Goal: Task Accomplishment & Management: Complete application form

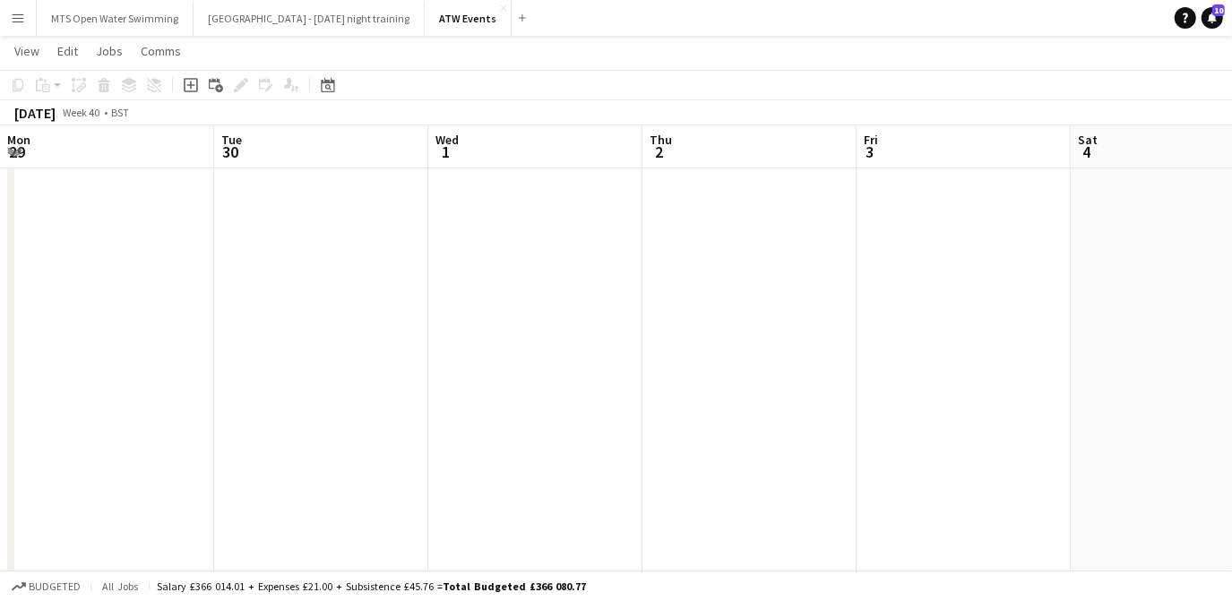
scroll to position [0, 677]
click at [11, 16] on app-icon "Menu" at bounding box center [18, 18] width 14 height 14
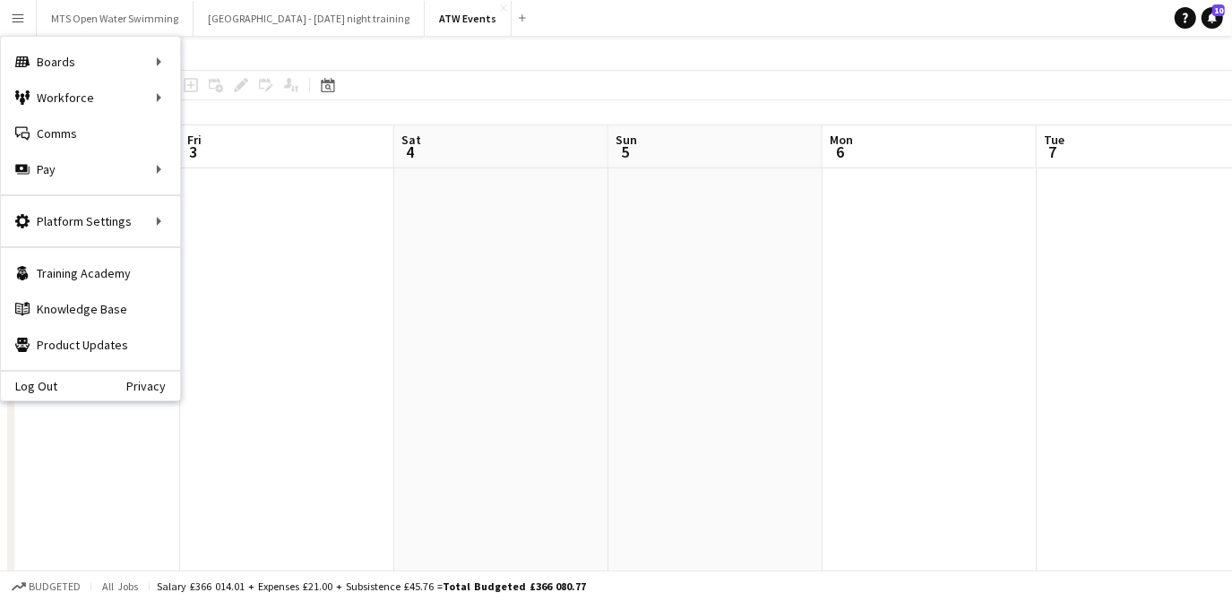
click at [191, 130] on app-board-header-date "Fri 3" at bounding box center [287, 146] width 214 height 43
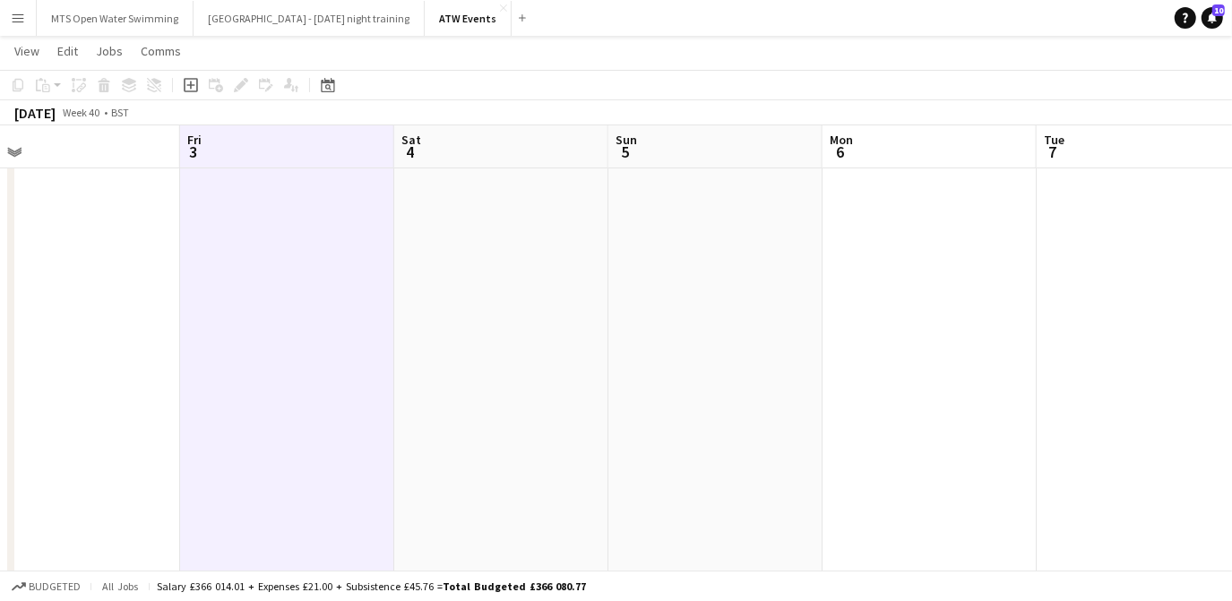
click at [13, 13] on app-icon "Menu" at bounding box center [18, 18] width 14 height 14
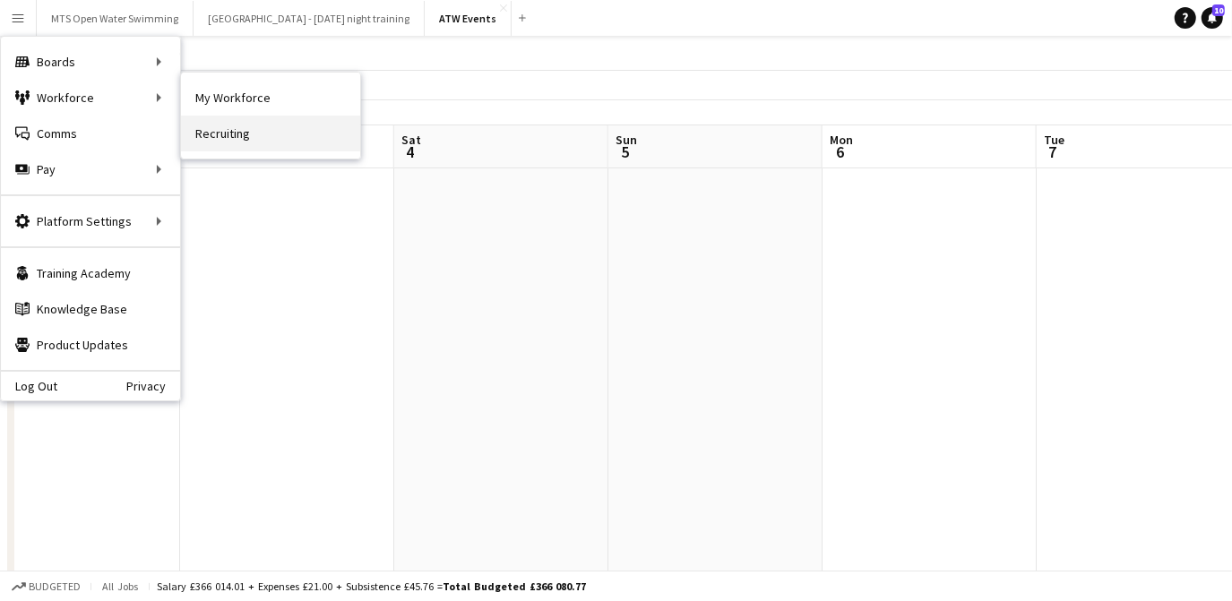
click at [220, 127] on link "Recruiting" at bounding box center [270, 134] width 179 height 36
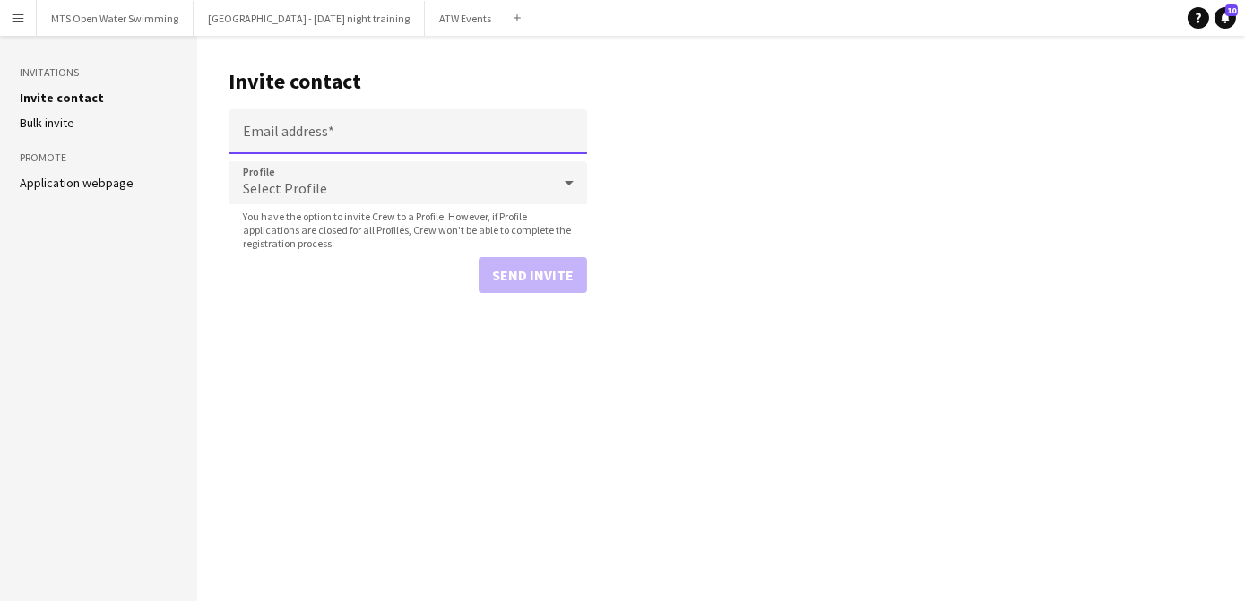
click at [316, 133] on input "Email address" at bounding box center [408, 131] width 359 height 45
paste input "**********"
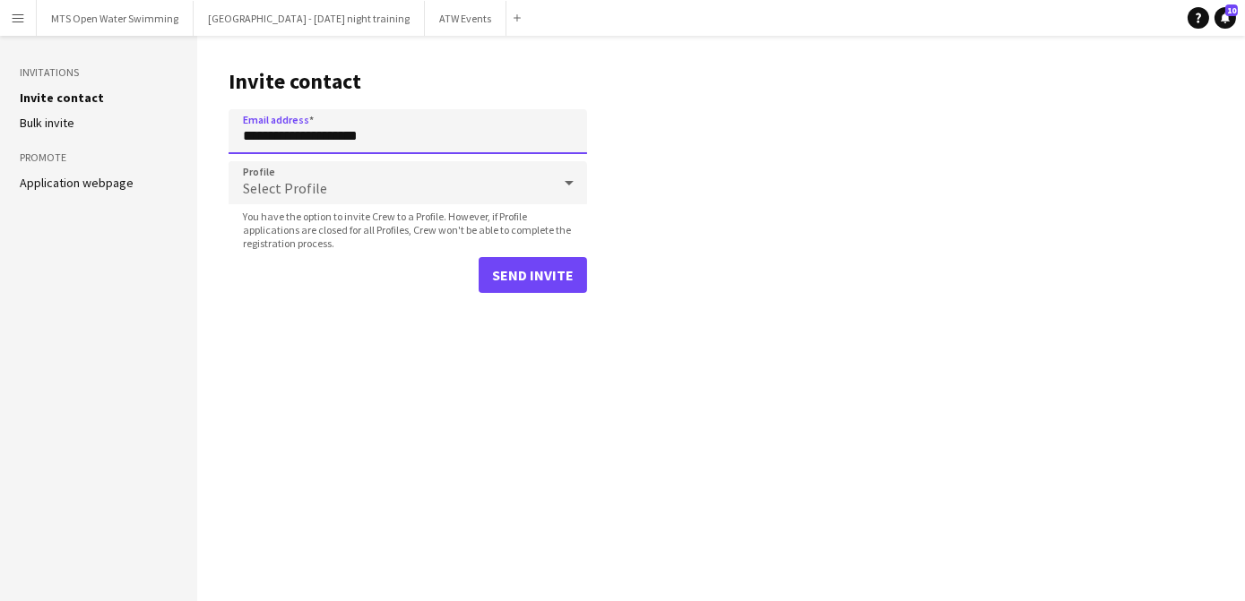
type input "**********"
click at [338, 179] on div "Select Profile" at bounding box center [390, 182] width 323 height 43
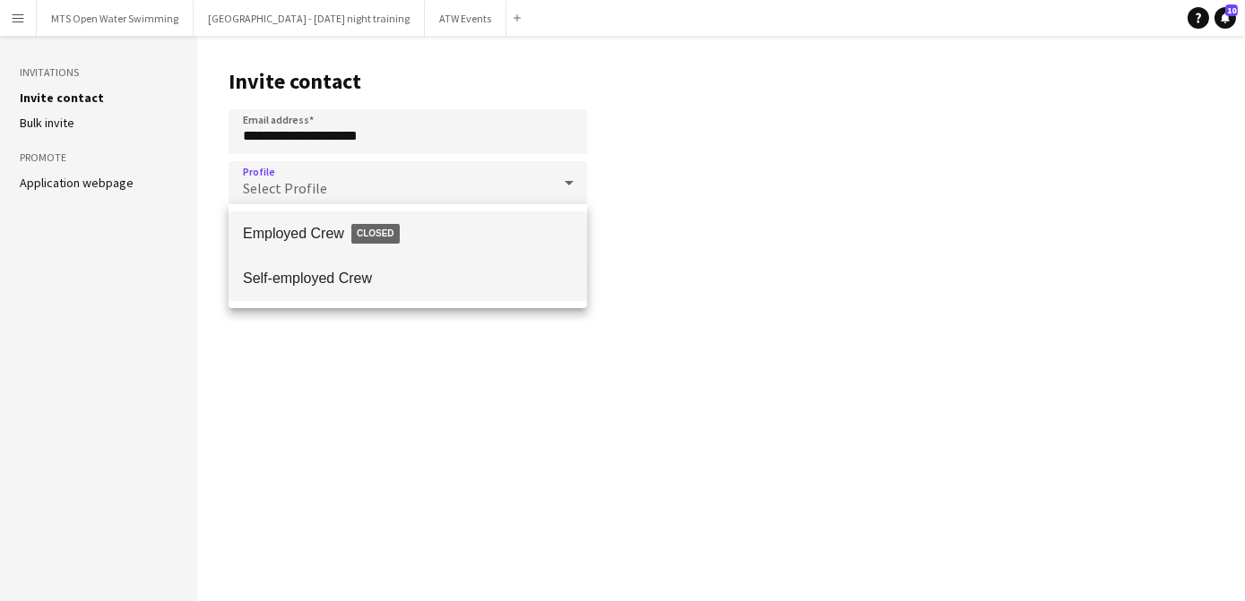
click at [332, 293] on mat-option "Self-employed Crew" at bounding box center [408, 278] width 359 height 45
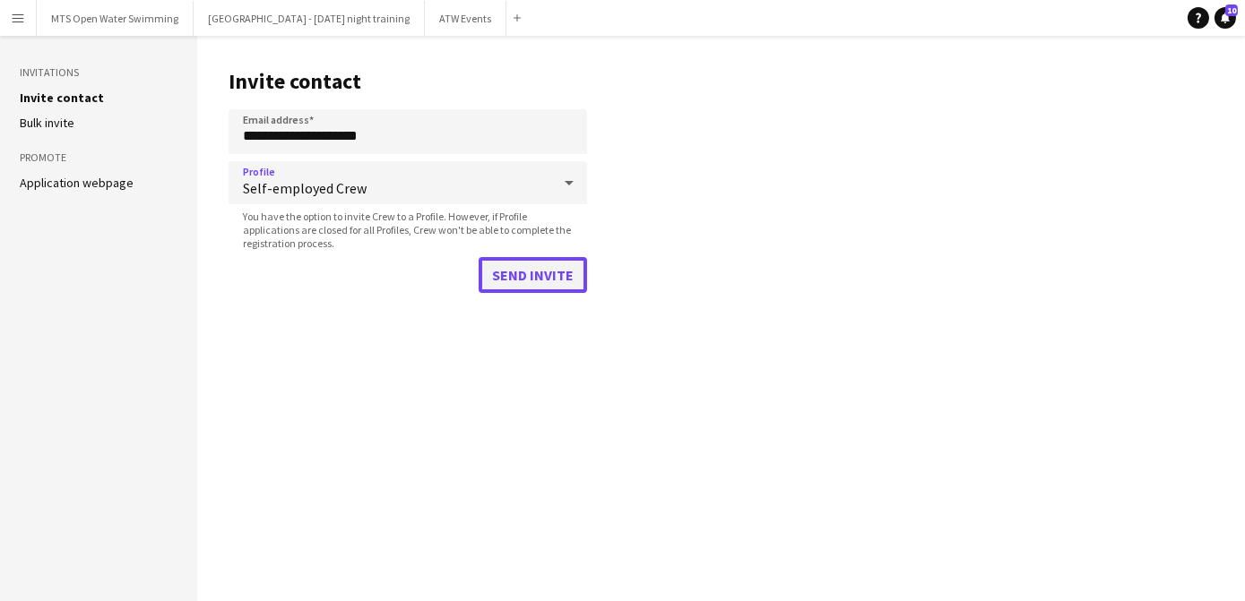
click at [548, 270] on button "Send invite" at bounding box center [533, 275] width 108 height 36
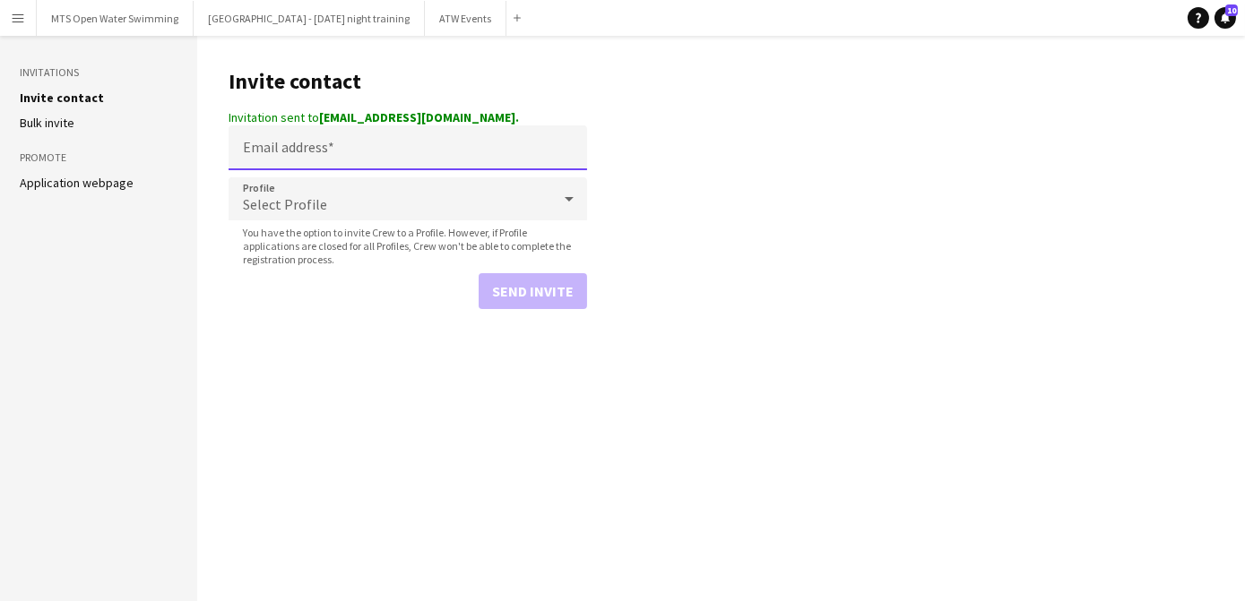
click at [308, 145] on input "Email address" at bounding box center [408, 147] width 359 height 45
paste input "**********"
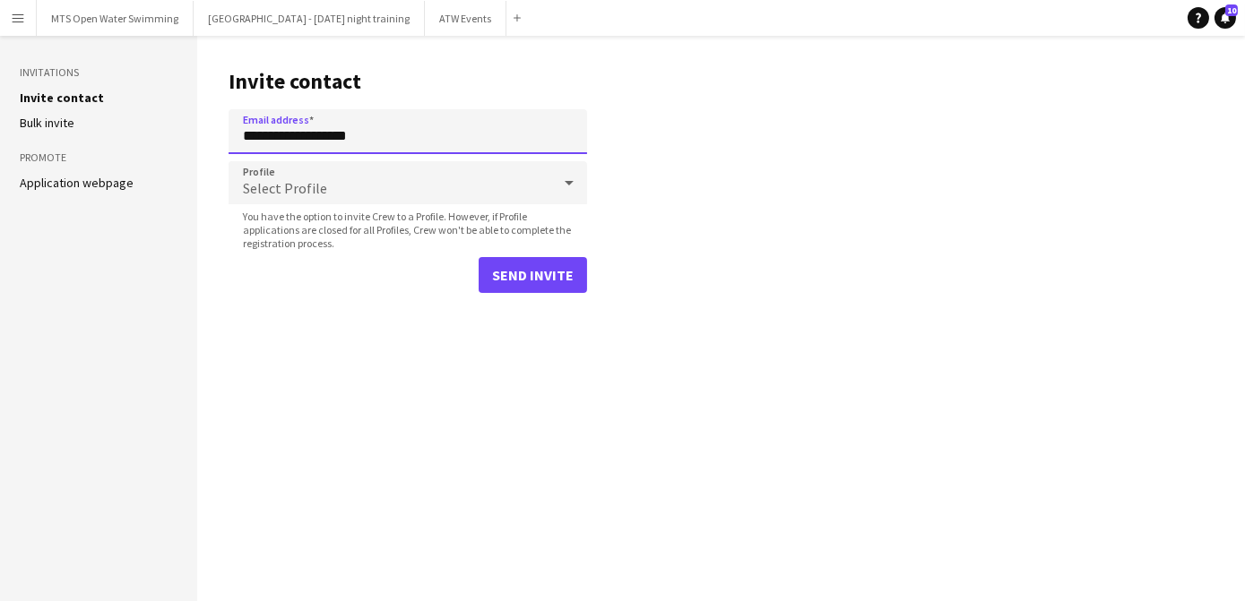
type input "**********"
click at [272, 187] on span "Select Profile" at bounding box center [285, 188] width 84 height 18
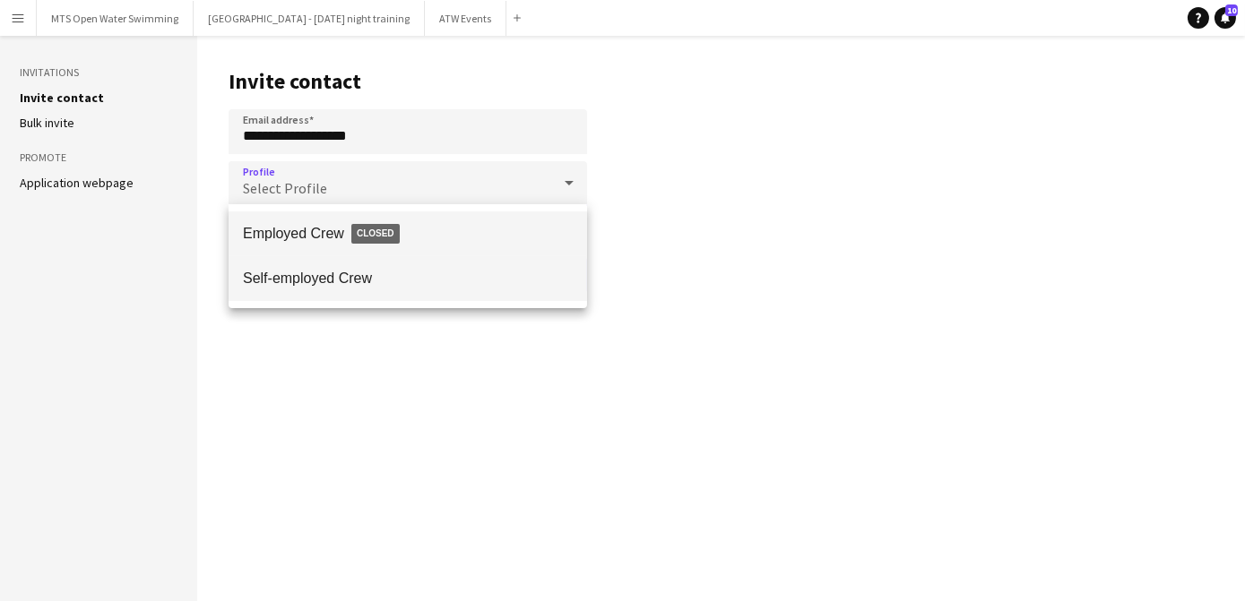
click at [288, 272] on span "Self-employed Crew" at bounding box center [408, 278] width 330 height 17
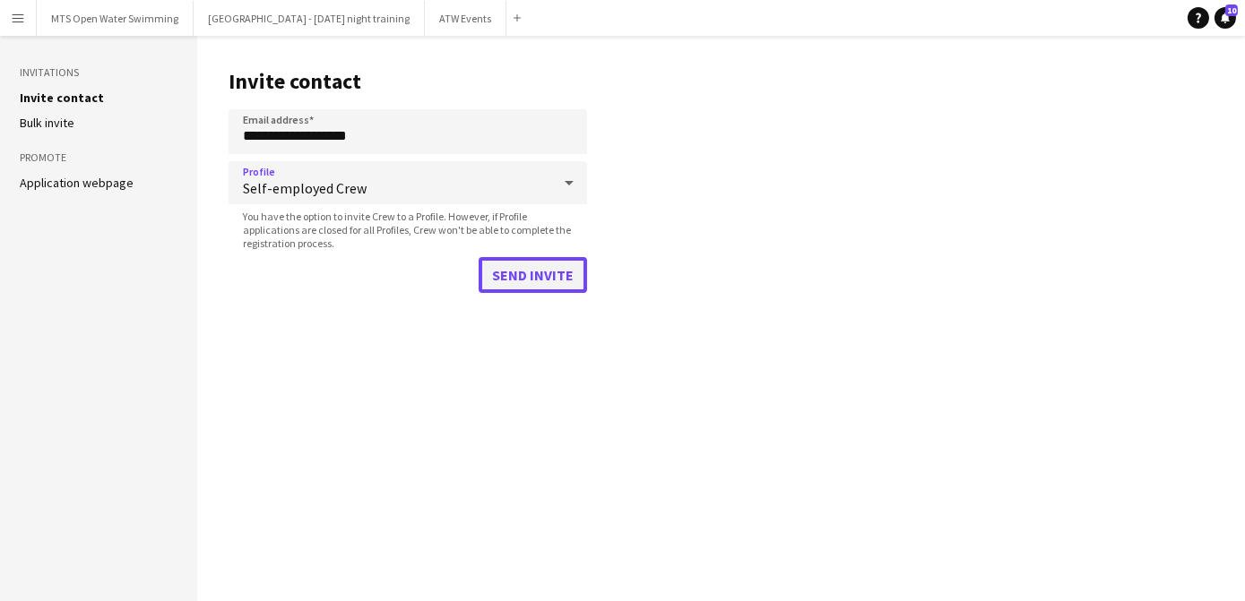
click at [497, 268] on button "Send invite" at bounding box center [533, 275] width 108 height 36
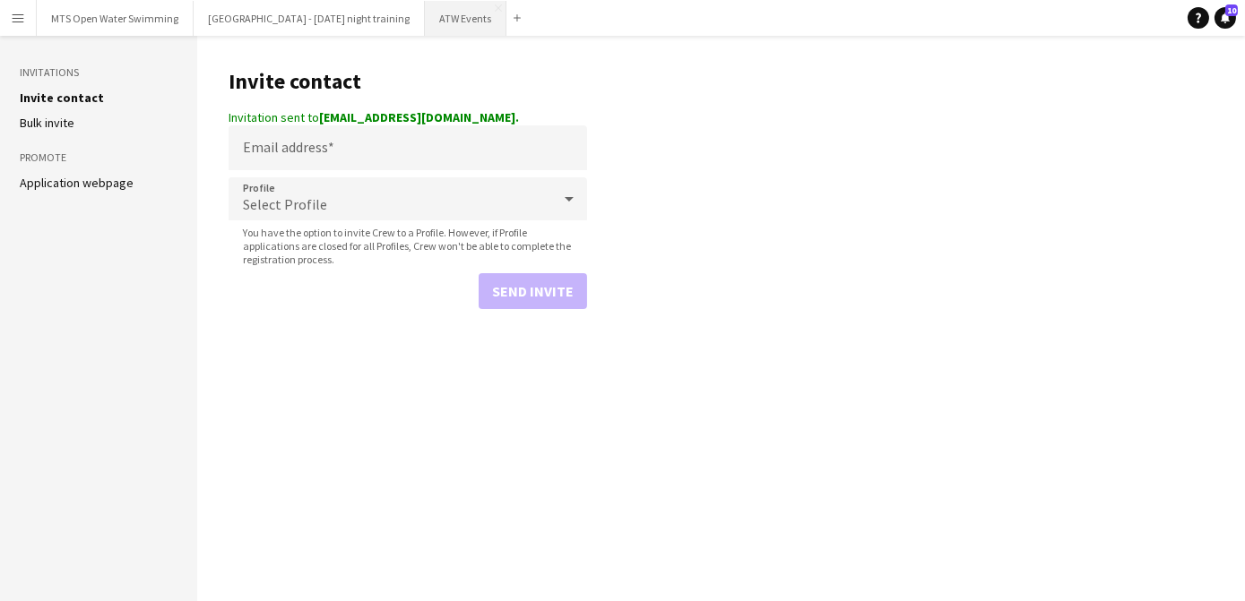
click at [425, 15] on button "ATW Events Close" at bounding box center [466, 18] width 82 height 35
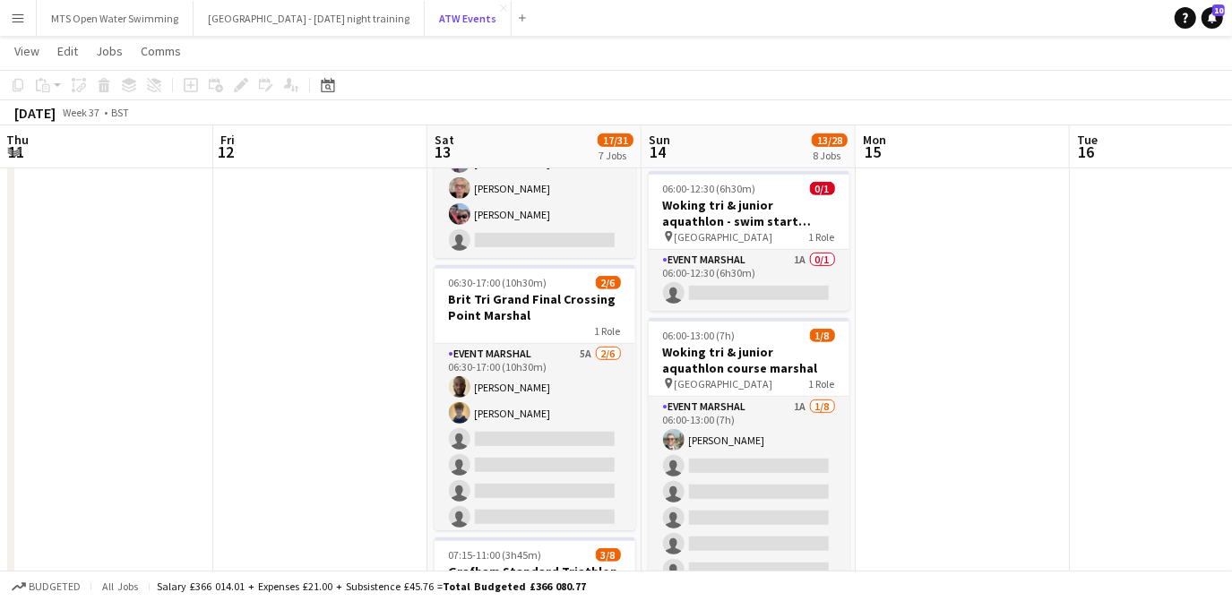
scroll to position [564, 0]
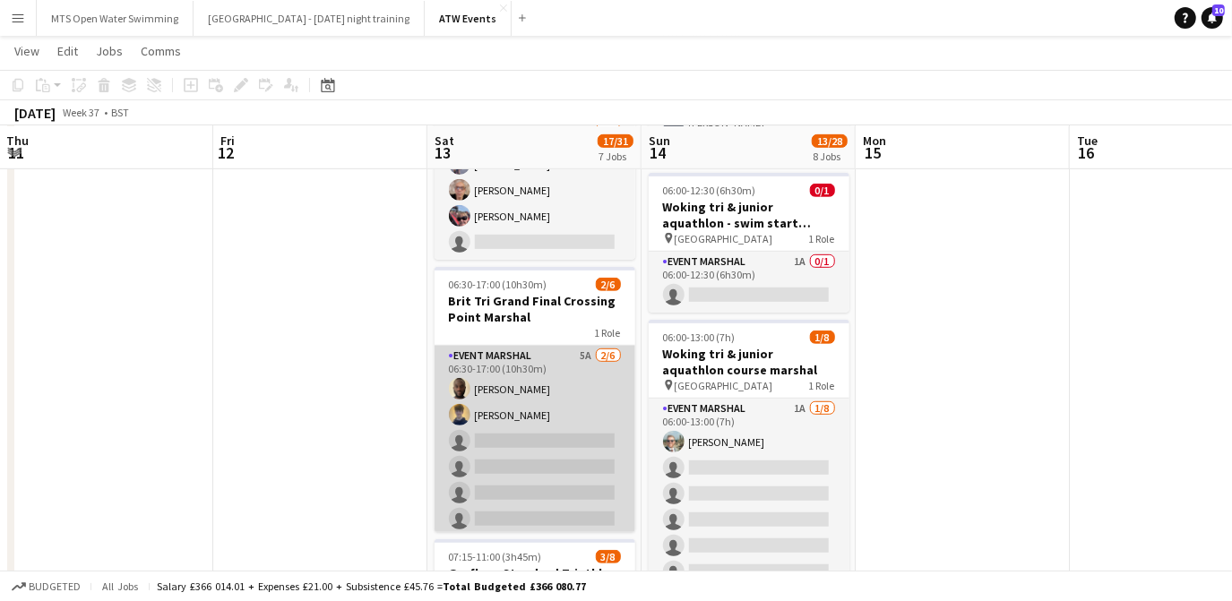
click at [577, 352] on app-card-role "Event Marshal 5A [DATE] 06:30-17:00 (10h30m) [PERSON_NAME] [PERSON_NAME] single…" at bounding box center [535, 441] width 201 height 191
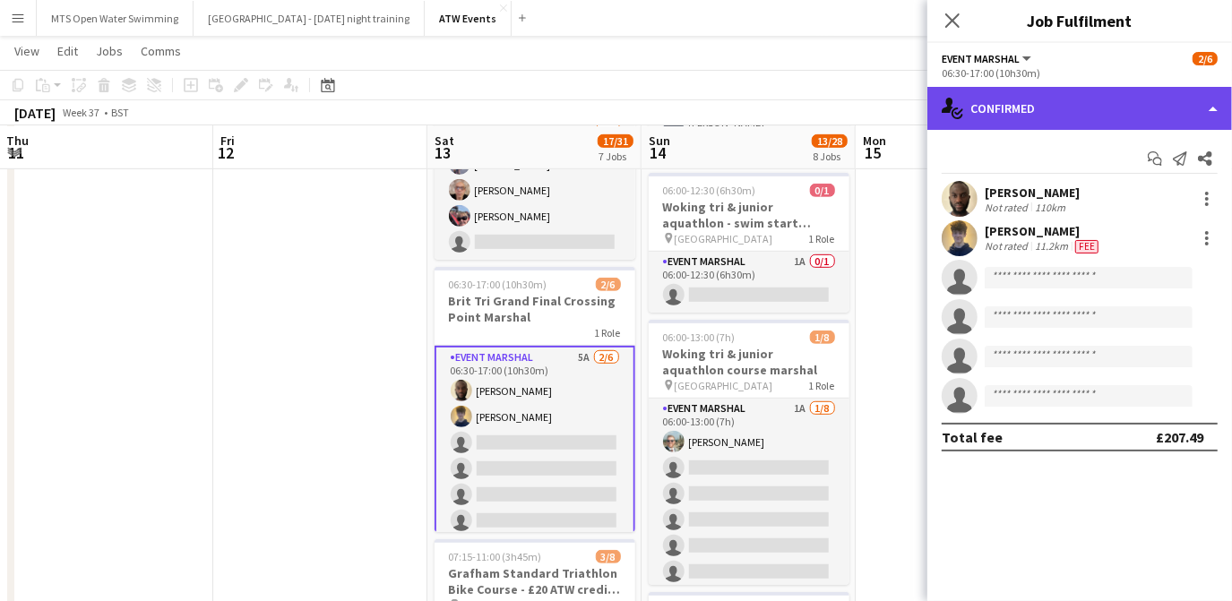
click at [1065, 97] on div "single-neutral-actions-check-2 Confirmed" at bounding box center [1080, 108] width 305 height 43
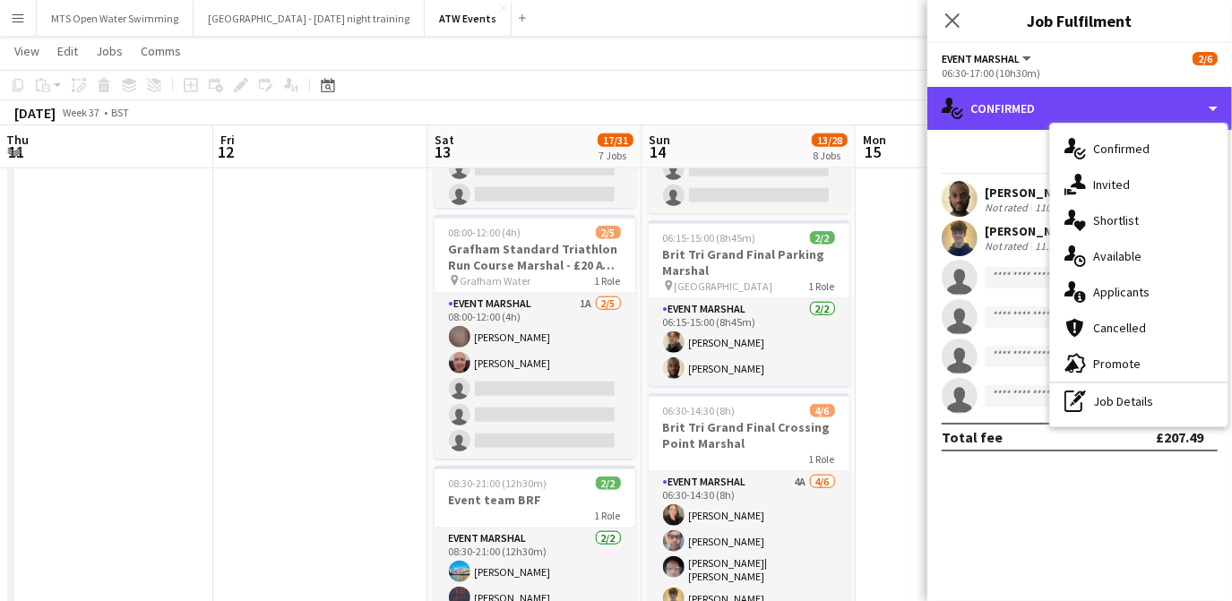
scroll to position [1162, 0]
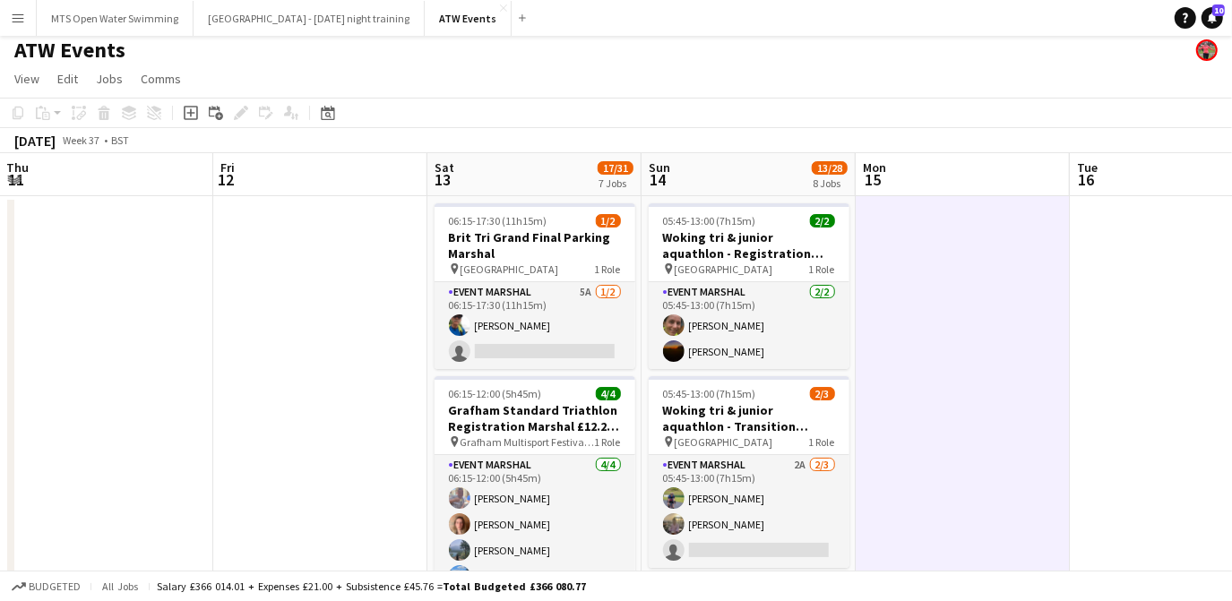
scroll to position [0, 497]
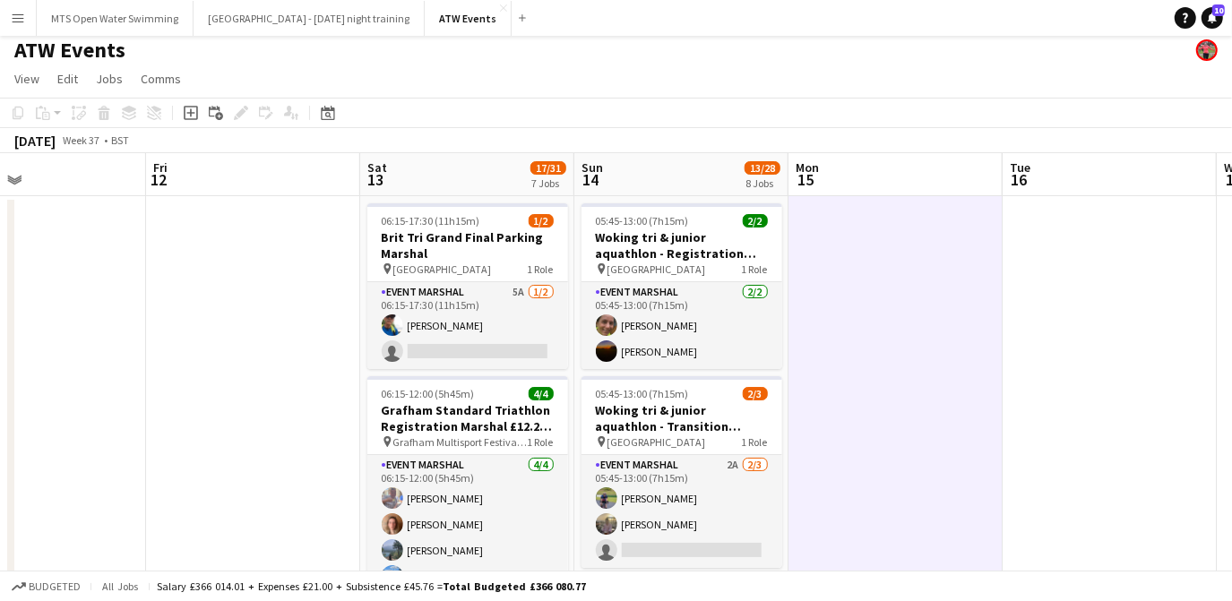
drag, startPoint x: 1094, startPoint y: 267, endPoint x: 416, endPoint y: 94, distance: 699.4
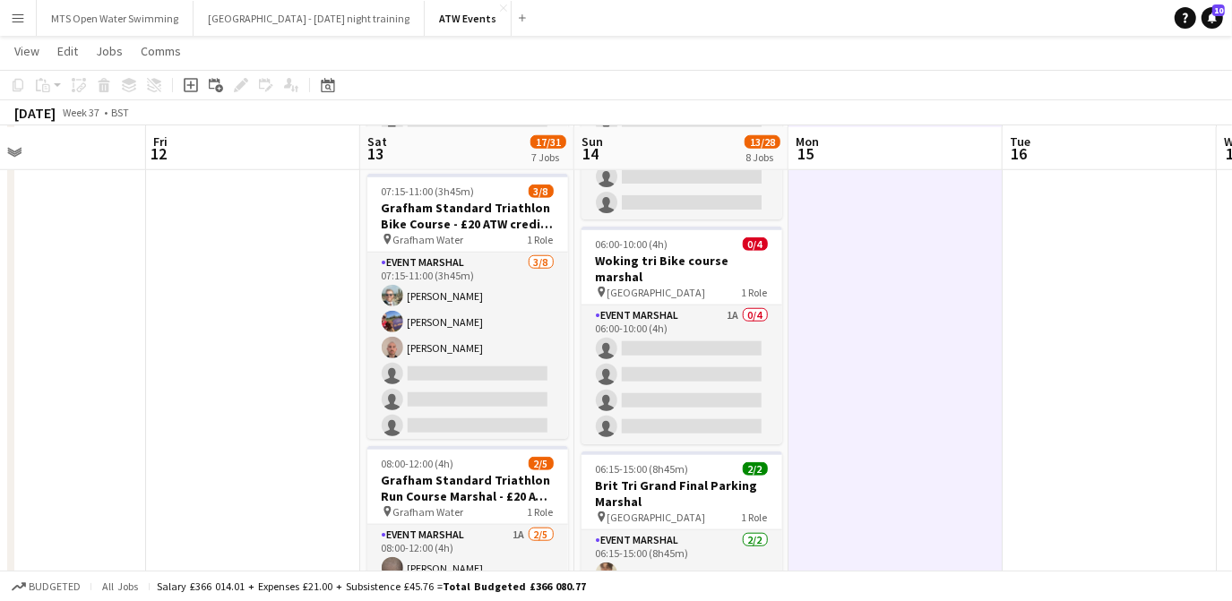
scroll to position [930, 0]
